Goal: Information Seeking & Learning: Learn about a topic

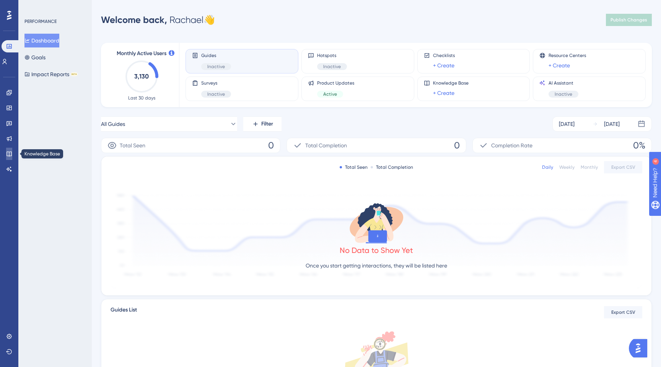
click at [9, 148] on link at bounding box center [9, 154] width 6 height 12
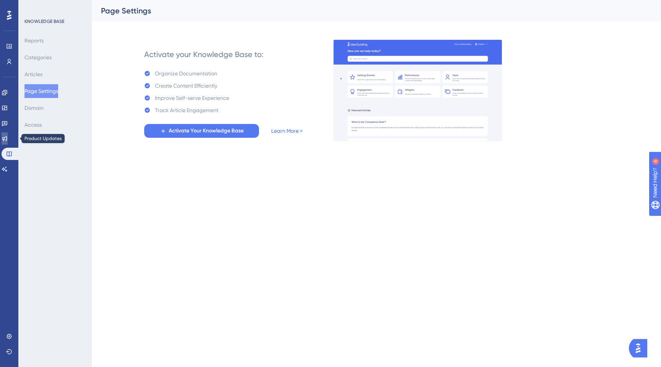
click at [4, 136] on link at bounding box center [5, 138] width 6 height 12
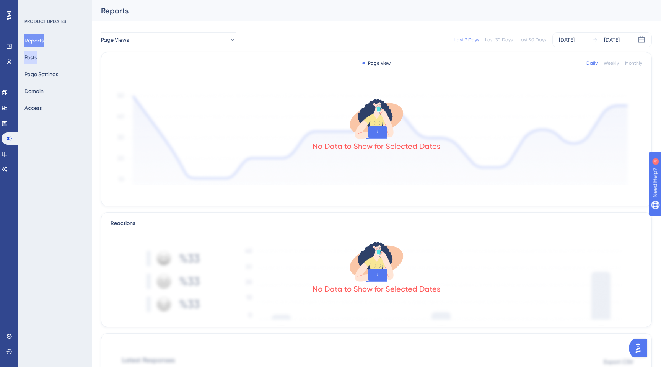
click at [35, 62] on button "Posts" at bounding box center [30, 57] width 12 height 14
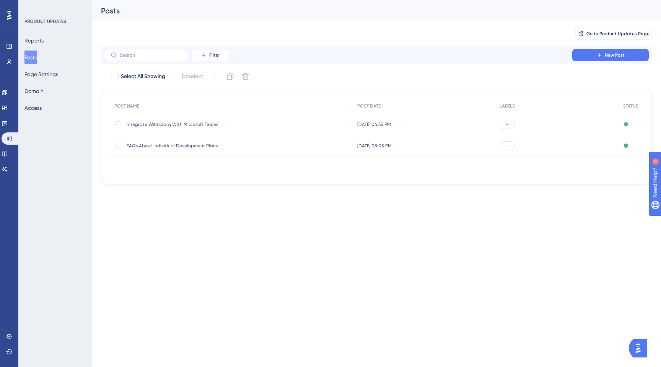
click at [171, 125] on span "Integrate Wildsparq With Microsoft Teams" at bounding box center [188, 124] width 122 height 6
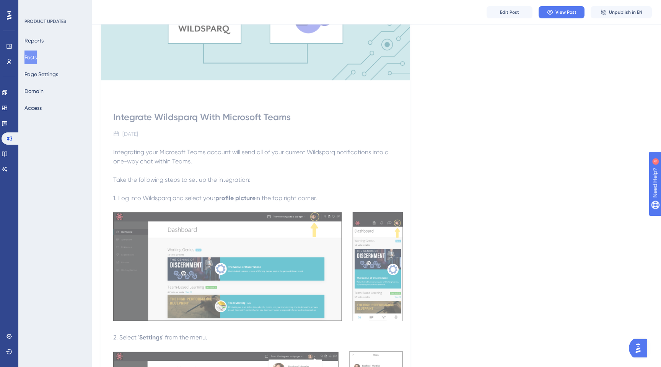
scroll to position [152, 0]
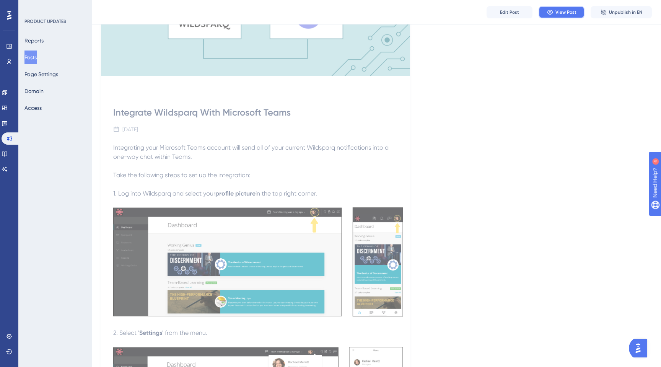
click at [568, 9] on span "View Post" at bounding box center [565, 12] width 21 height 6
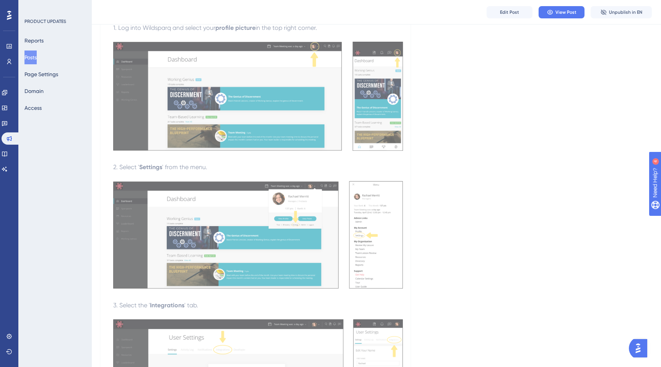
scroll to position [326, 0]
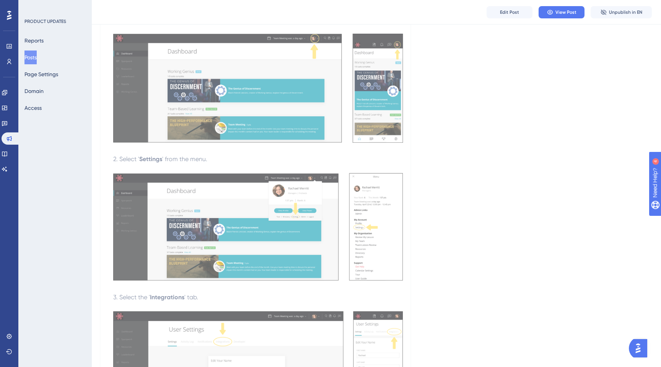
click at [232, 167] on p at bounding box center [258, 168] width 290 height 9
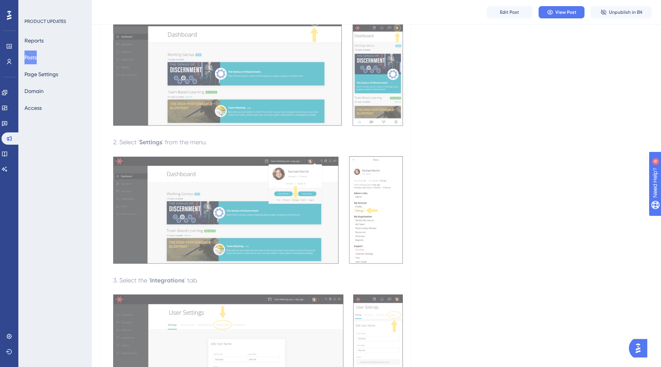
scroll to position [344, 0]
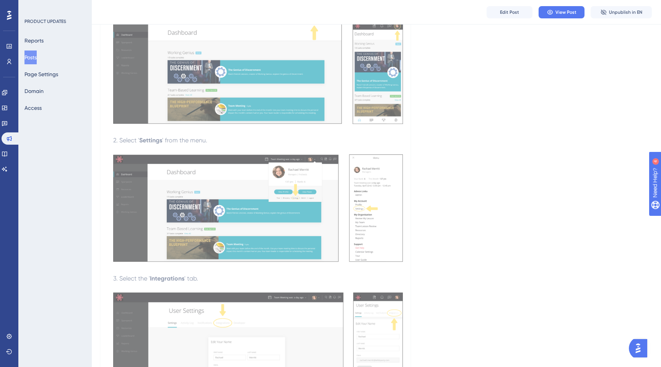
click at [35, 56] on button "Posts" at bounding box center [30, 57] width 12 height 14
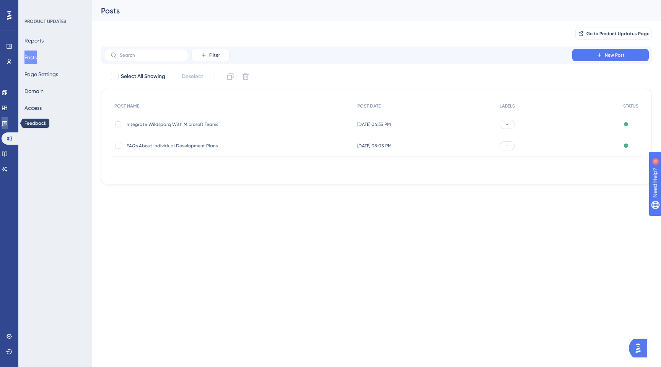
click at [8, 123] on icon at bounding box center [5, 123] width 6 height 6
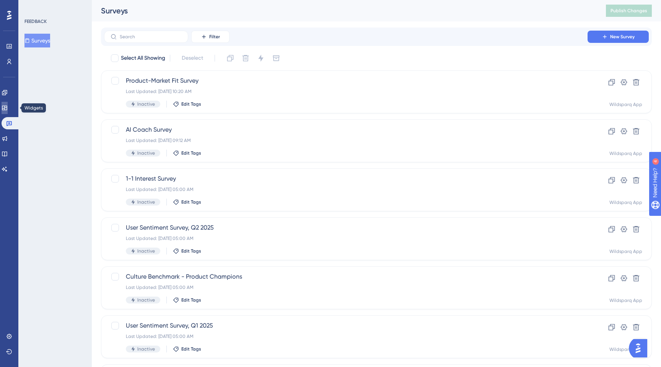
click at [8, 104] on link at bounding box center [5, 108] width 6 height 12
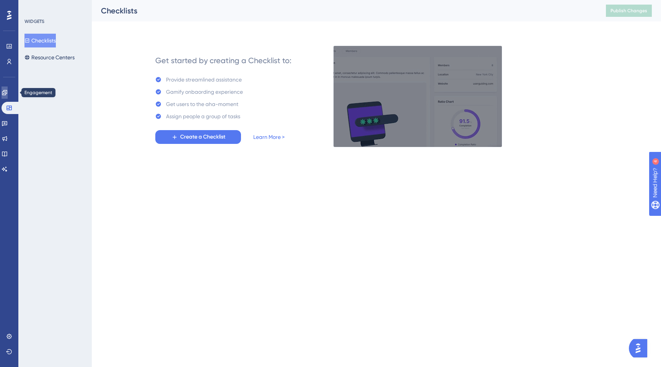
click at [8, 91] on icon at bounding box center [5, 92] width 6 height 6
